Goal: Information Seeking & Learning: Understand process/instructions

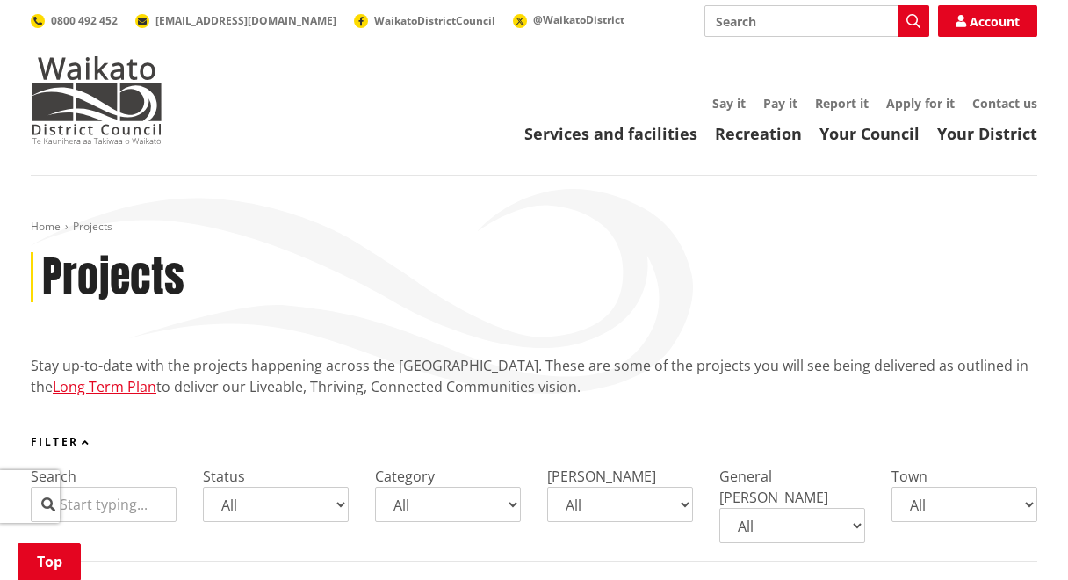
scroll to position [301, 0]
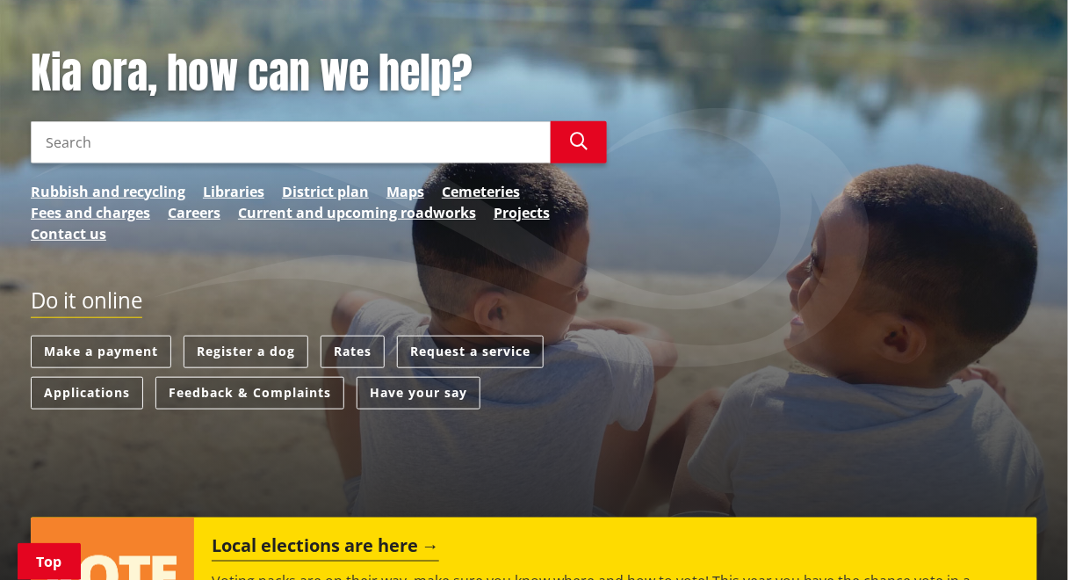
scroll to position [212, 0]
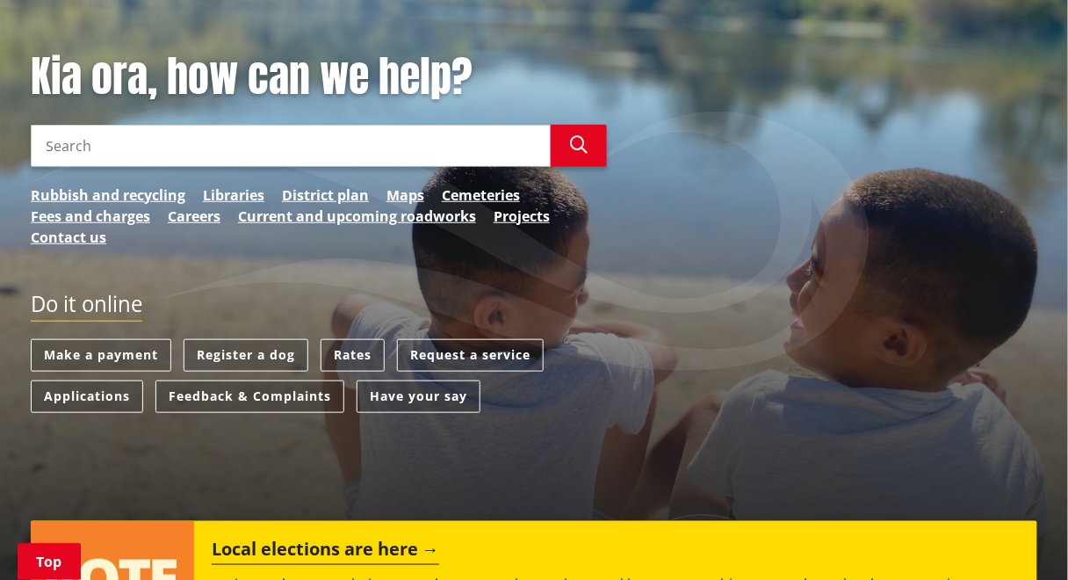
click at [233, 155] on input "Search" at bounding box center [291, 146] width 520 height 42
click at [233, 155] on input "resource consent" at bounding box center [291, 146] width 520 height 42
click at [579, 142] on icon "button" at bounding box center [579, 145] width 18 height 18
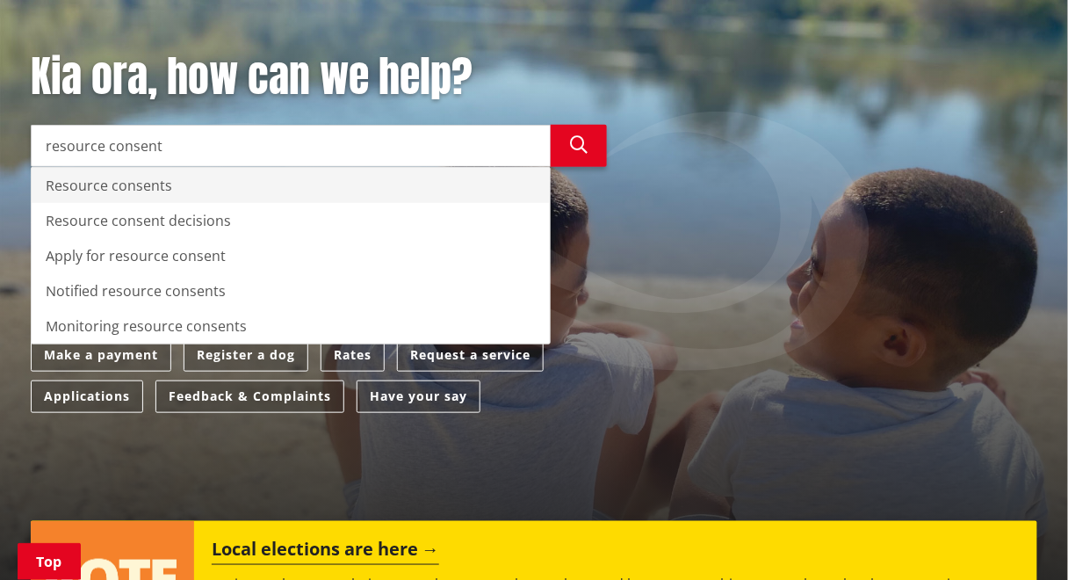
click at [113, 186] on div "Resource consents" at bounding box center [291, 185] width 518 height 35
type input "Resource consents"
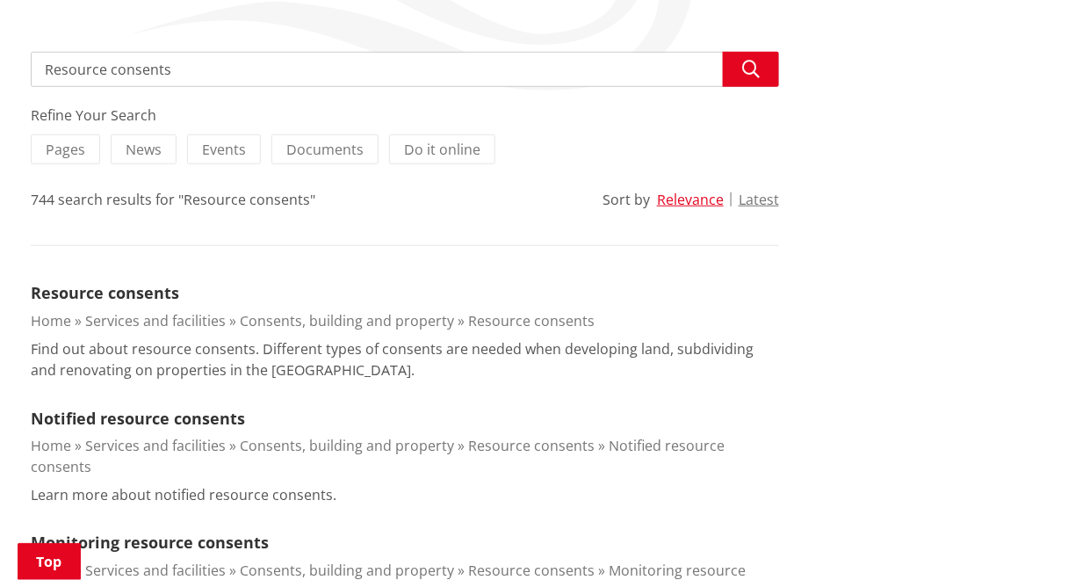
scroll to position [326, 0]
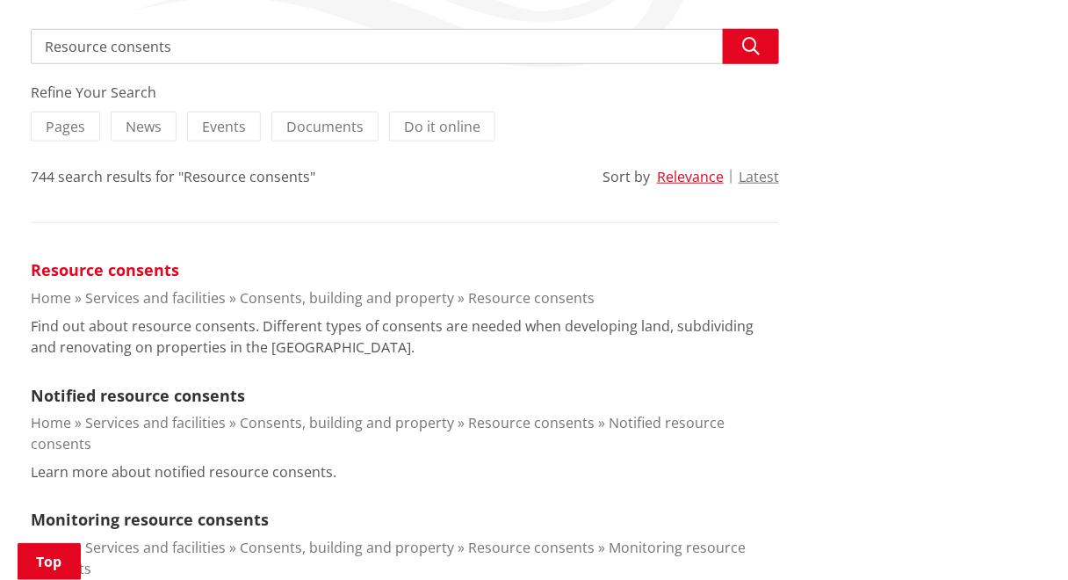
click at [79, 268] on link "Resource consents" at bounding box center [105, 269] width 148 height 21
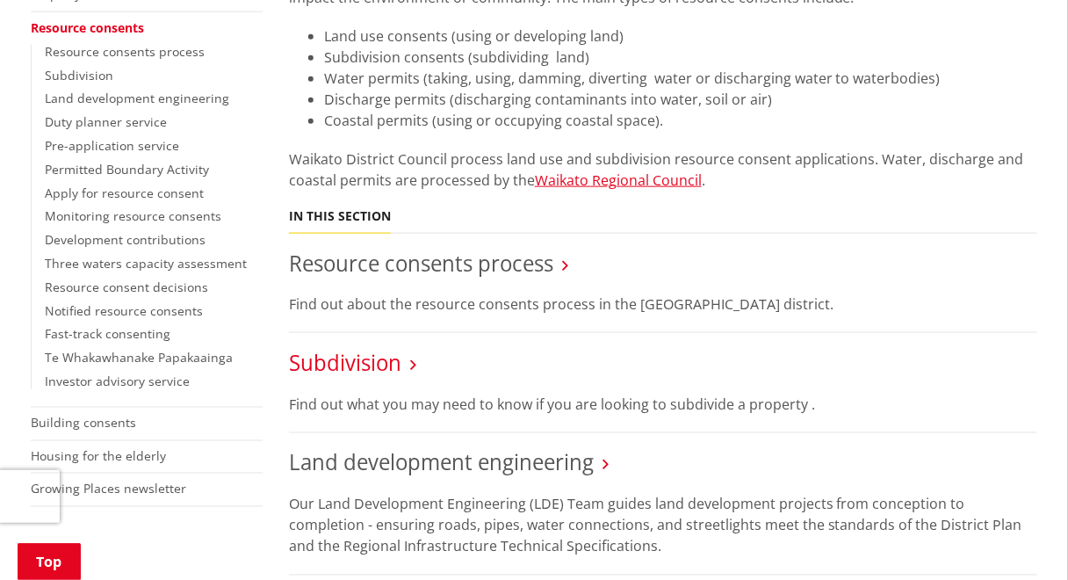
scroll to position [410, 0]
click at [373, 263] on link "Resource consents process" at bounding box center [421, 263] width 264 height 29
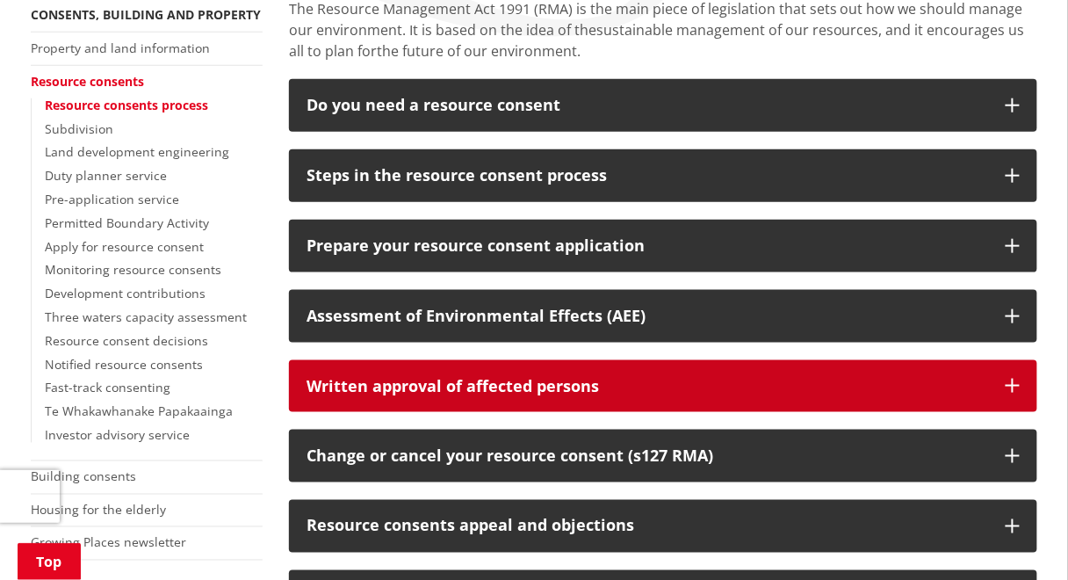
click at [502, 369] on button "Written approval of affected persons" at bounding box center [663, 386] width 749 height 53
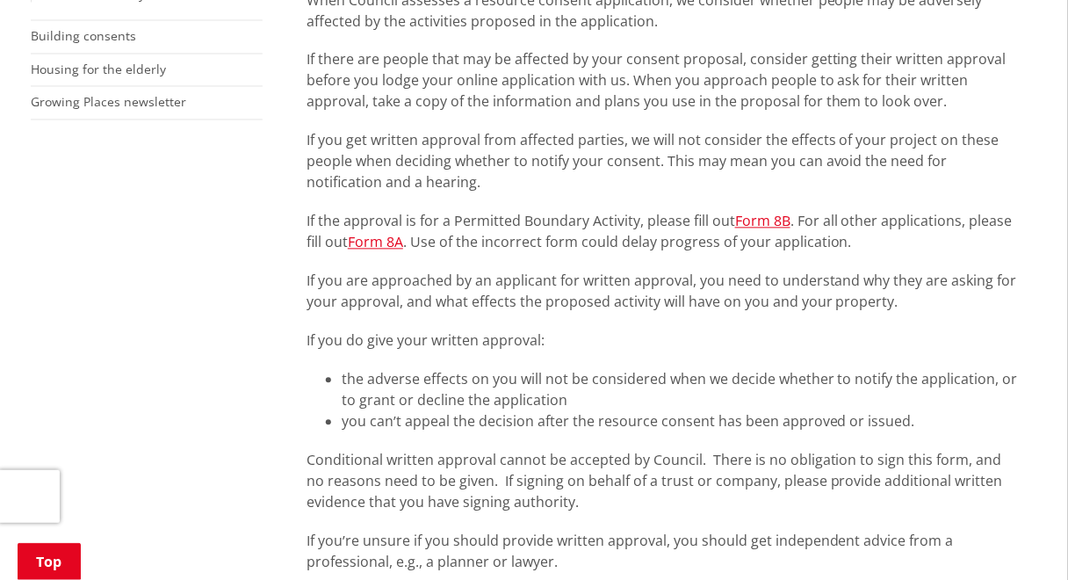
scroll to position [796, 0]
click at [370, 243] on link "Form 8A" at bounding box center [375, 243] width 55 height 19
